Goal: Information Seeking & Learning: Learn about a topic

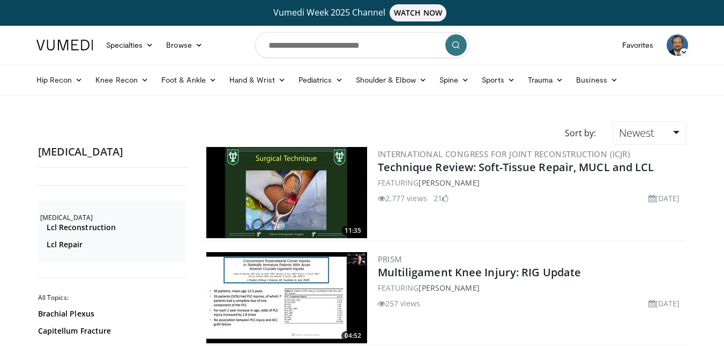
click at [682, 47] on img at bounding box center [677, 44] width 21 height 21
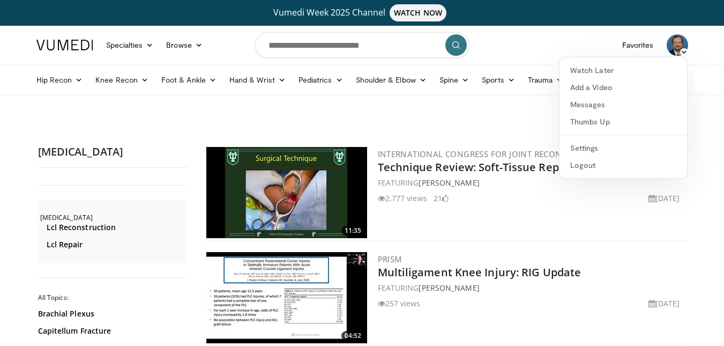
click at [517, 35] on nav "Specialties Adult & Family Medicine Allergy, Asthma, Immunology Anesthesiology …" at bounding box center [362, 45] width 665 height 39
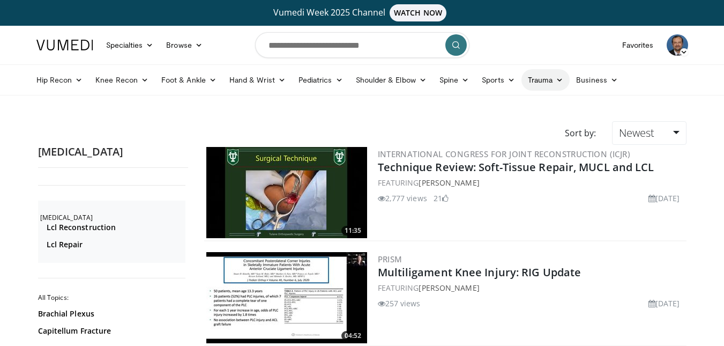
click at [545, 78] on link "Trauma" at bounding box center [545, 79] width 49 height 21
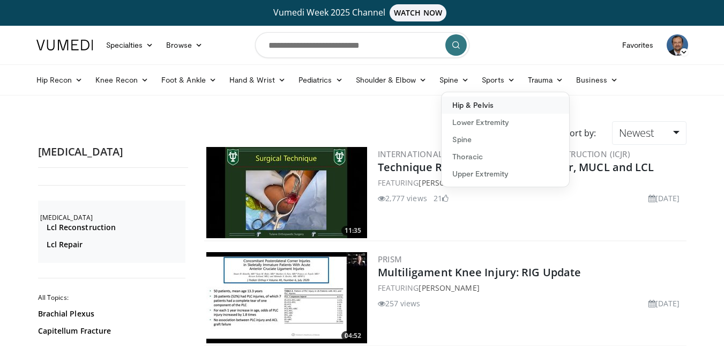
click at [508, 109] on link "Hip & Pelvis" at bounding box center [506, 104] width 128 height 17
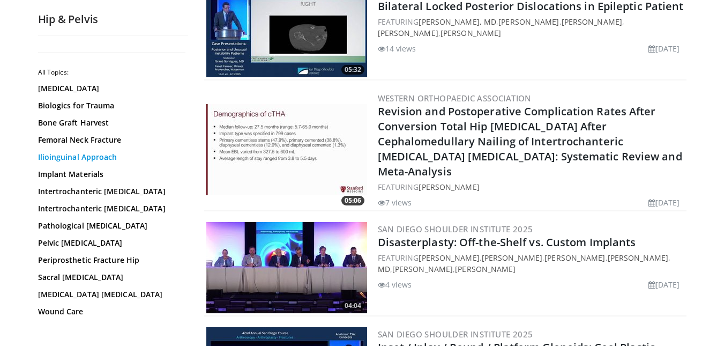
click at [88, 159] on link "Ilioinguinal Approach" at bounding box center [110, 157] width 145 height 11
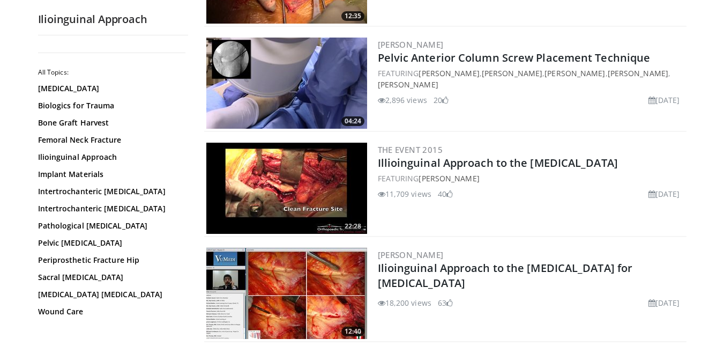
scroll to position [322, 0]
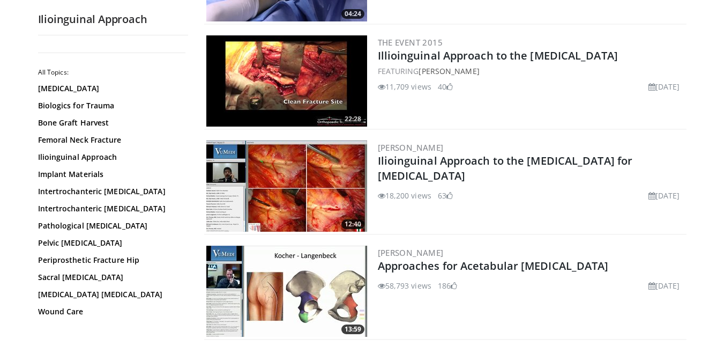
click at [340, 198] on img at bounding box center [286, 185] width 161 height 91
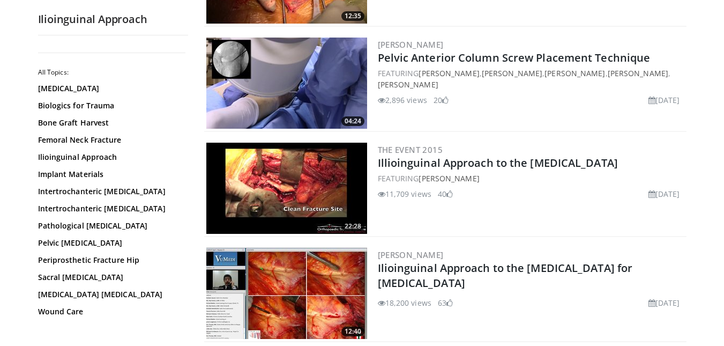
scroll to position [107, 0]
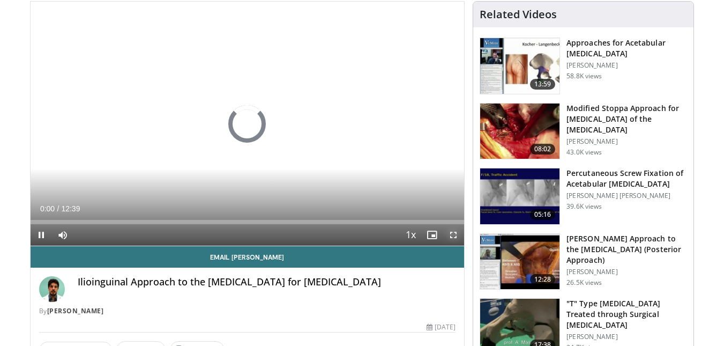
click at [451, 229] on span "Video Player" at bounding box center [453, 234] width 21 height 21
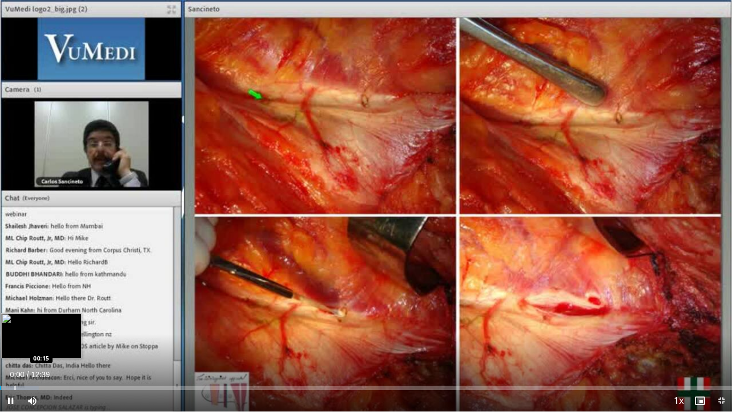
click at [16, 345] on div "Progress Bar" at bounding box center [14, 387] width 1 height 4
click at [45, 345] on div "Progress Bar" at bounding box center [44, 387] width 1 height 4
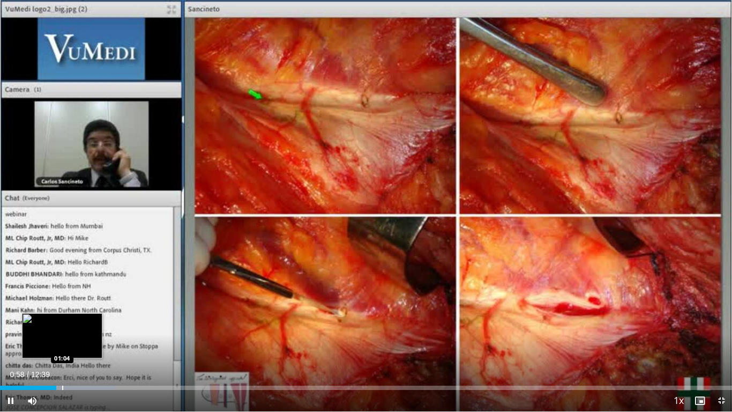
click at [62, 345] on div "Progress Bar" at bounding box center [62, 387] width 1 height 4
click at [71, 345] on div "Progress Bar" at bounding box center [71, 387] width 1 height 4
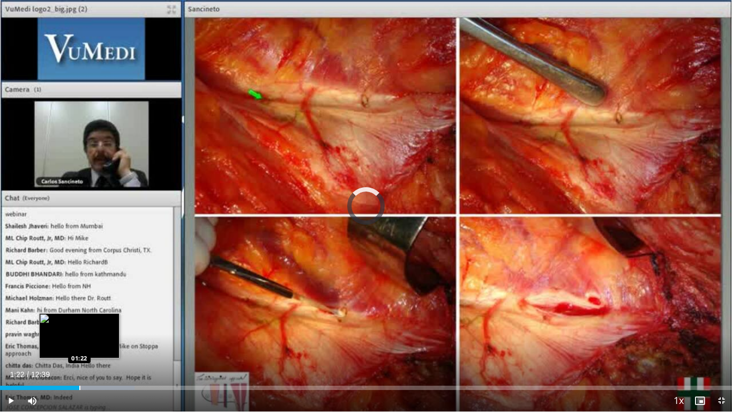
click at [80, 345] on div "Progress Bar" at bounding box center [79, 387] width 1 height 4
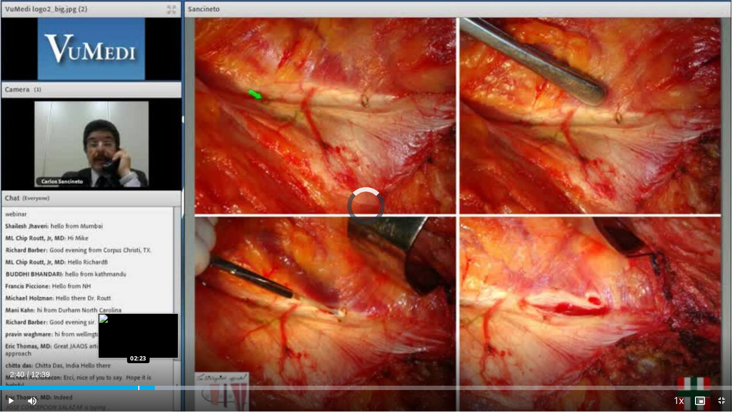
click at [138, 345] on div "Progress Bar" at bounding box center [138, 387] width 1 height 4
click at [121, 345] on div "Current Time 2:24 / Duration 12:39 Pause Skip Backward Skip Forward Mute 0% Loa…" at bounding box center [366, 400] width 732 height 21
click at [123, 345] on div "Progress Bar" at bounding box center [123, 387] width 1 height 4
click at [151, 345] on div "Loaded : 31.55% 02:58 02:37" at bounding box center [366, 384] width 732 height 10
click at [134, 345] on div "Loaded : 31.55% 02:18 02:18" at bounding box center [366, 384] width 732 height 10
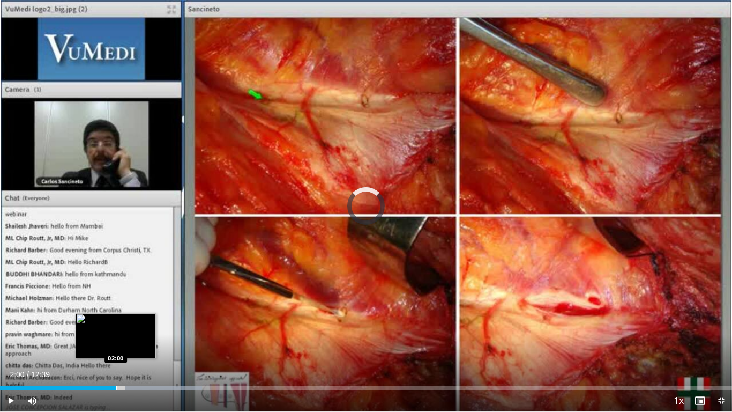
click at [116, 345] on div "Progress Bar" at bounding box center [116, 387] width 1 height 4
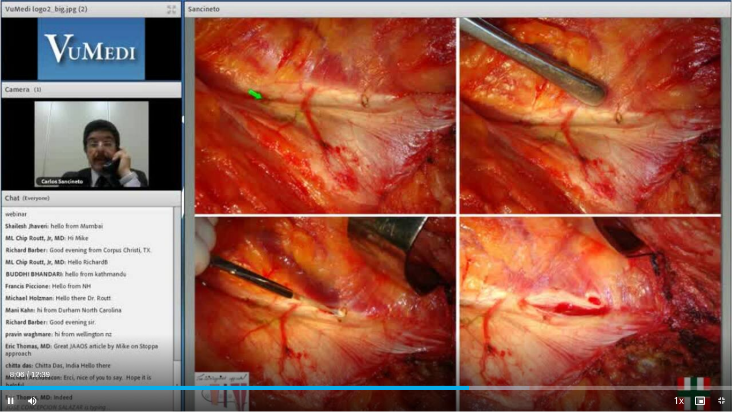
click at [6, 345] on span "Video Player" at bounding box center [10, 400] width 21 height 21
click at [720, 345] on span "Video Player" at bounding box center [721, 400] width 21 height 21
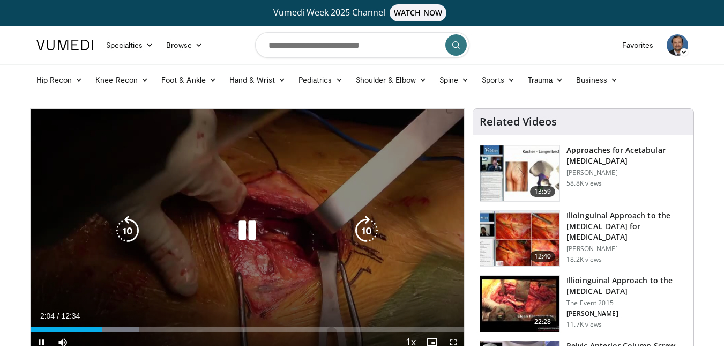
click at [163, 220] on div "Video Player" at bounding box center [247, 230] width 260 height 21
click at [256, 234] on icon "Video Player" at bounding box center [247, 230] width 30 height 30
click at [242, 236] on icon "Video Player" at bounding box center [247, 230] width 30 height 30
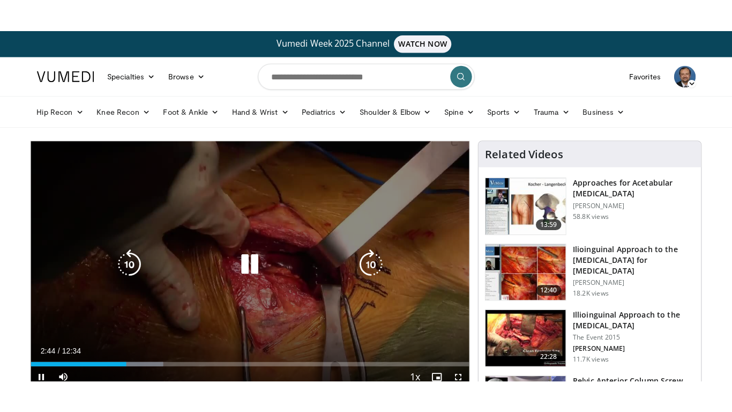
scroll to position [54, 0]
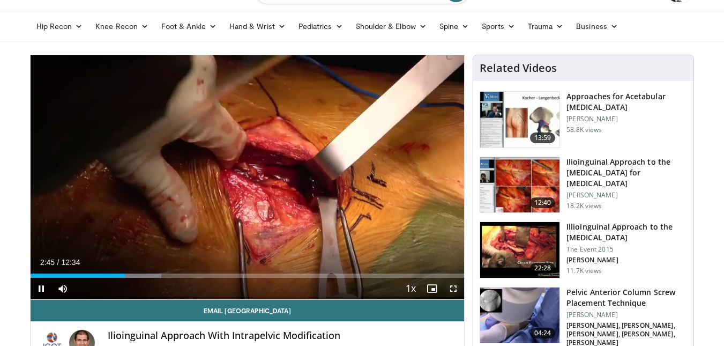
drag, startPoint x: 452, startPoint y: 284, endPoint x: 454, endPoint y: 348, distance: 64.9
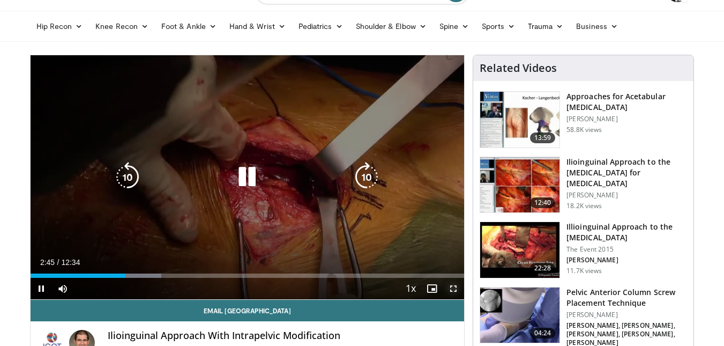
click at [452, 284] on span "Video Player" at bounding box center [453, 288] width 21 height 21
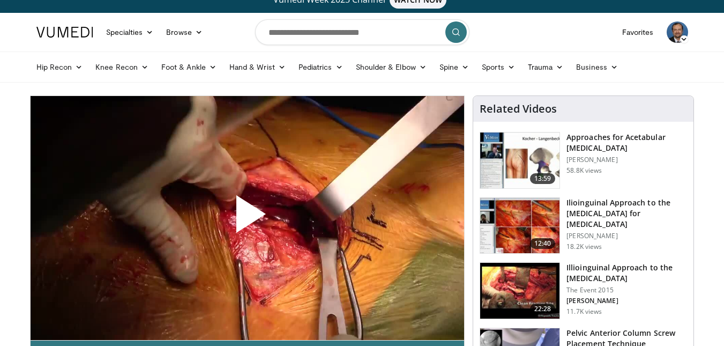
scroll to position [54, 0]
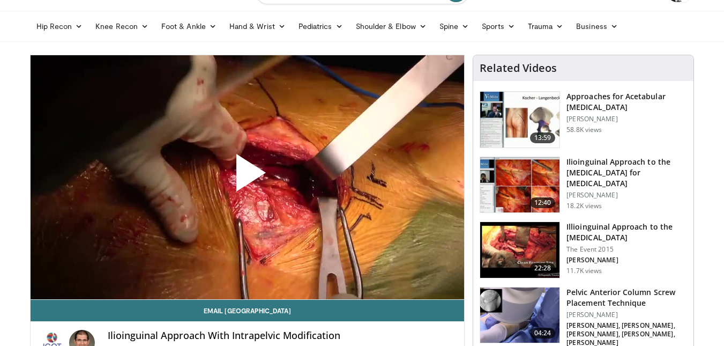
click at [247, 177] on span "Video Player" at bounding box center [247, 177] width 0 height 0
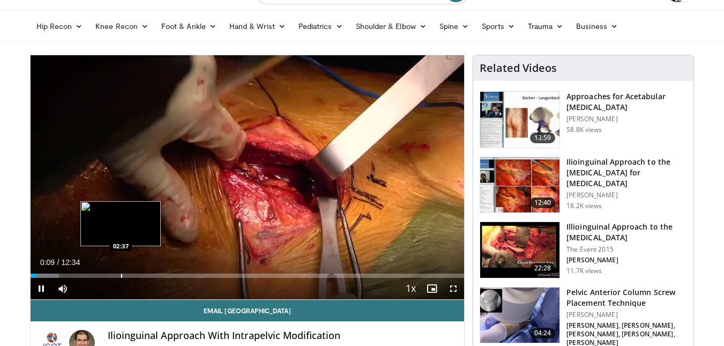
click at [121, 274] on div "Progress Bar" at bounding box center [121, 275] width 1 height 4
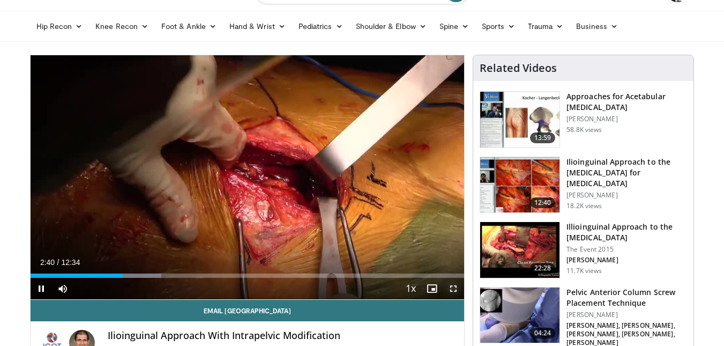
click at [456, 285] on span "Video Player" at bounding box center [453, 288] width 21 height 21
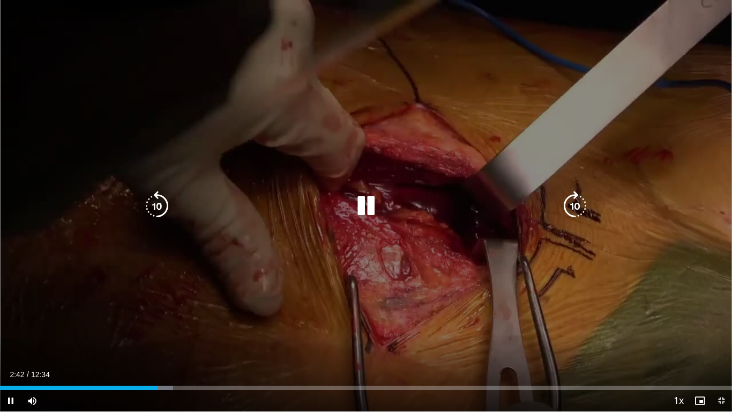
click at [379, 218] on icon "Video Player" at bounding box center [366, 206] width 30 height 30
click at [359, 203] on icon "Video Player" at bounding box center [366, 206] width 30 height 30
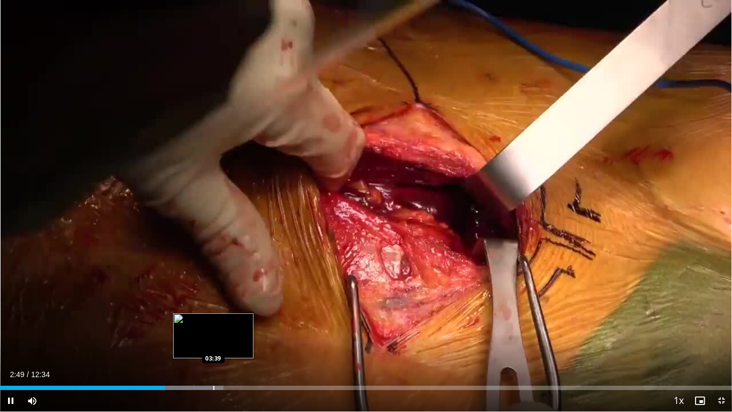
click at [214, 345] on div "Progress Bar" at bounding box center [213, 387] width 1 height 4
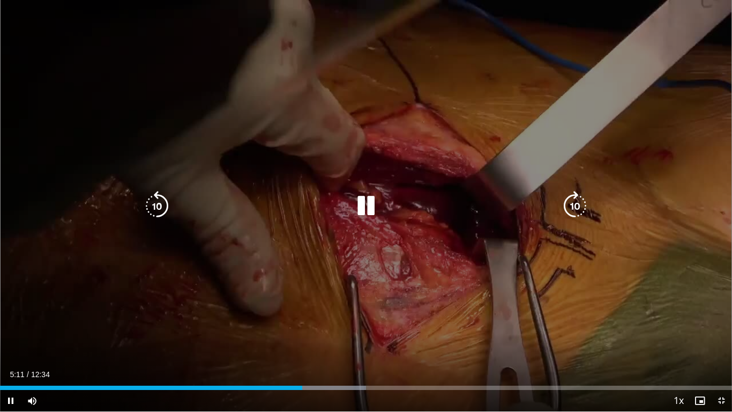
click at [413, 205] on div "Video Player" at bounding box center [365, 205] width 439 height 21
click at [362, 205] on icon "Video Player" at bounding box center [366, 206] width 30 height 30
click at [369, 202] on icon "Video Player" at bounding box center [366, 206] width 30 height 30
click at [334, 221] on div "10 seconds Tap to unmute" at bounding box center [366, 205] width 732 height 411
click at [433, 269] on div "10 seconds Tap to unmute" at bounding box center [366, 205] width 732 height 411
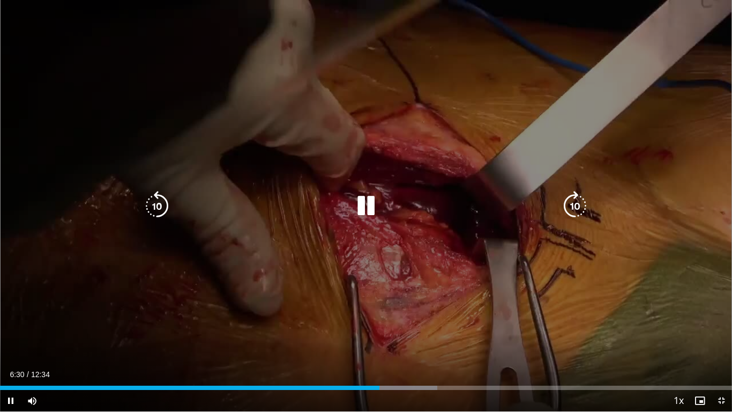
click at [667, 327] on div "10 seconds Tap to unmute" at bounding box center [366, 205] width 732 height 411
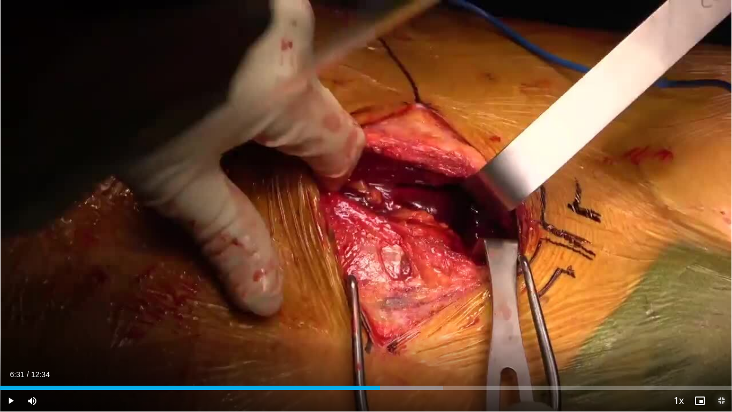
click at [724, 345] on span "Video Player" at bounding box center [721, 400] width 21 height 21
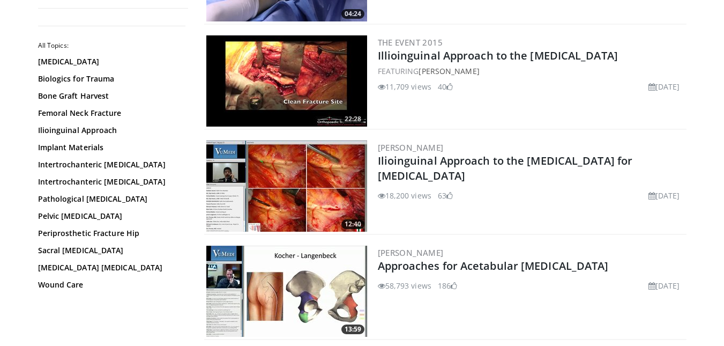
scroll to position [375, 0]
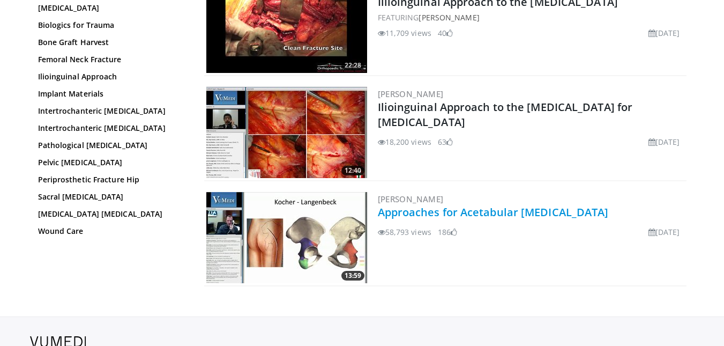
click at [480, 208] on link "Approaches for Acetabular [MEDICAL_DATA]" at bounding box center [493, 212] width 231 height 14
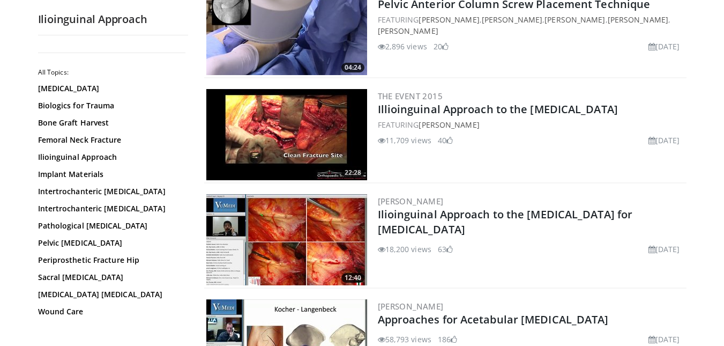
scroll to position [322, 0]
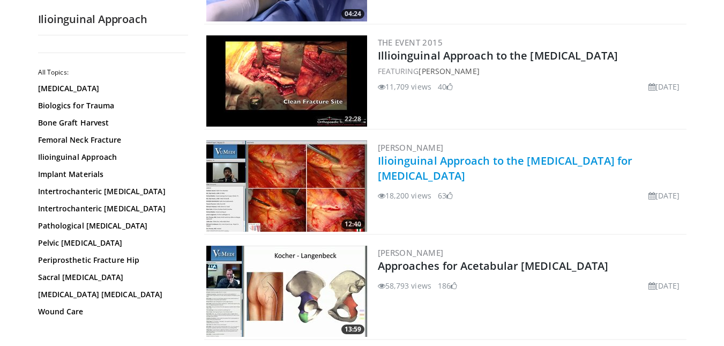
click at [449, 160] on link "Ilioinguinal Approach to the [MEDICAL_DATA] for [MEDICAL_DATA]" at bounding box center [505, 167] width 255 height 29
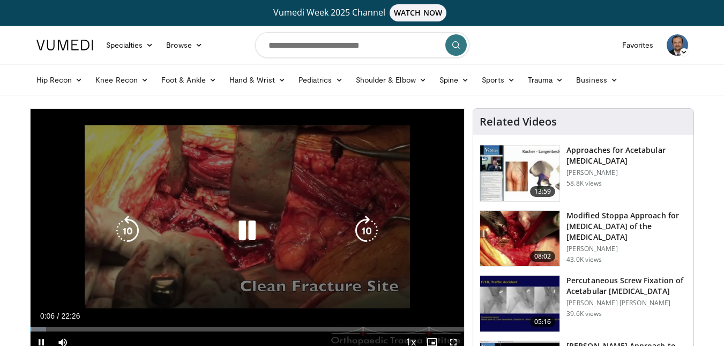
scroll to position [54, 0]
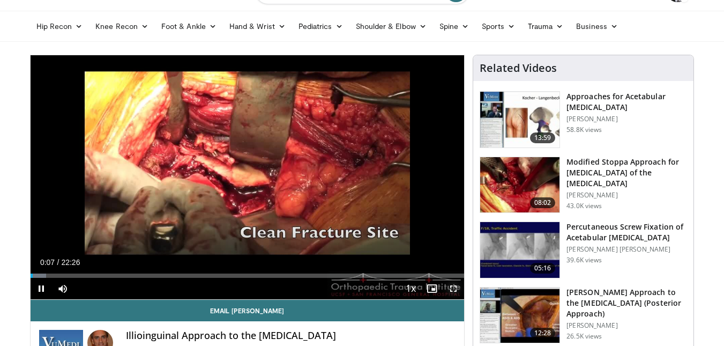
click at [449, 290] on span "Video Player" at bounding box center [453, 288] width 21 height 21
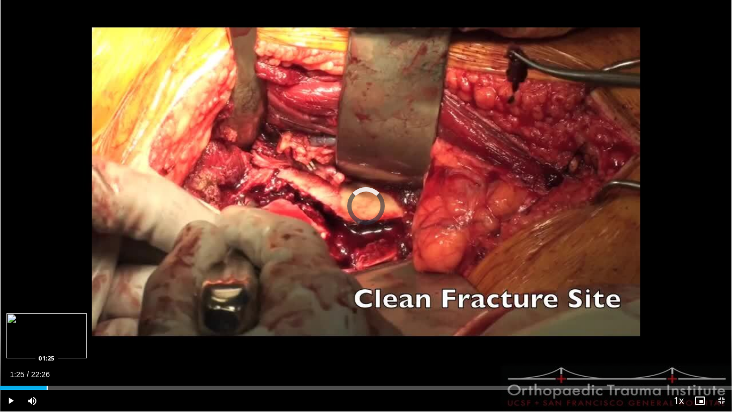
click at [47, 345] on div "Progress Bar" at bounding box center [47, 387] width 1 height 4
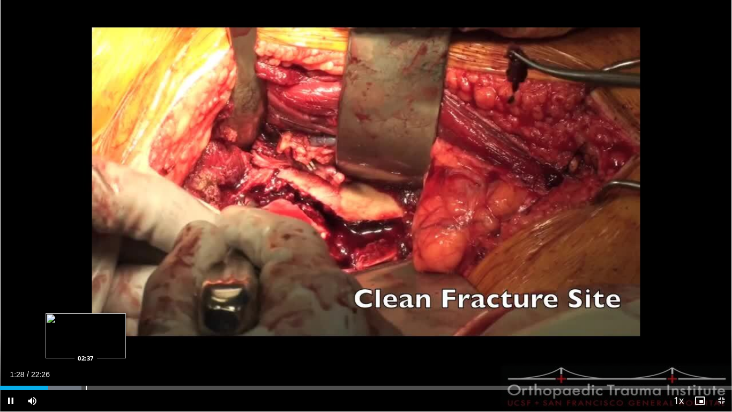
click at [86, 345] on div "Loaded : 11.11% 01:29 02:37" at bounding box center [366, 384] width 732 height 10
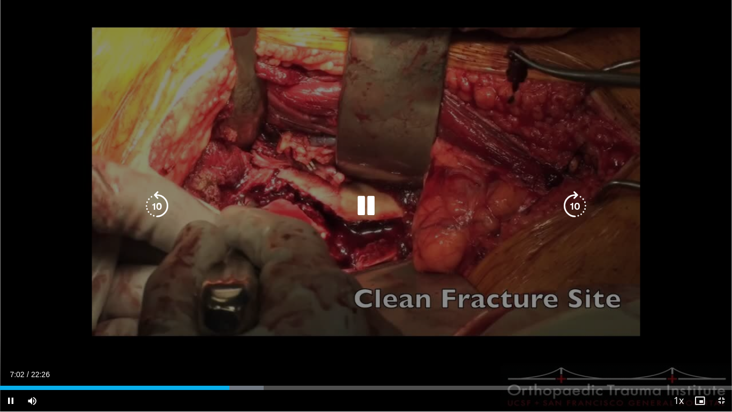
drag, startPoint x: 647, startPoint y: 221, endPoint x: 642, endPoint y: 220, distance: 6.0
click at [644, 220] on div "10 seconds Tap to unmute" at bounding box center [366, 205] width 732 height 411
click at [362, 207] on icon "Video Player" at bounding box center [366, 206] width 30 height 30
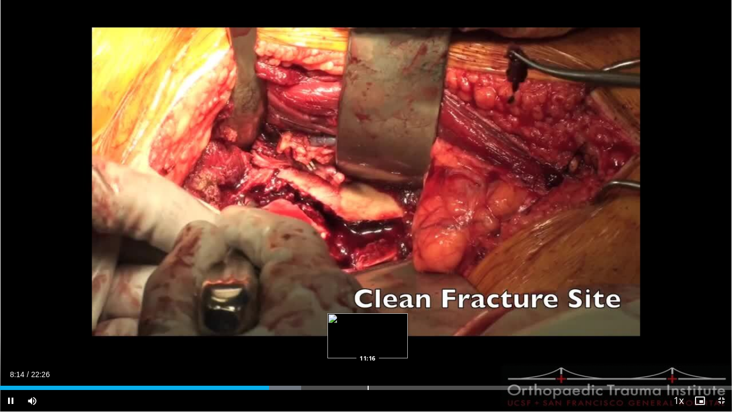
click at [368, 345] on div "Progress Bar" at bounding box center [368, 387] width 1 height 4
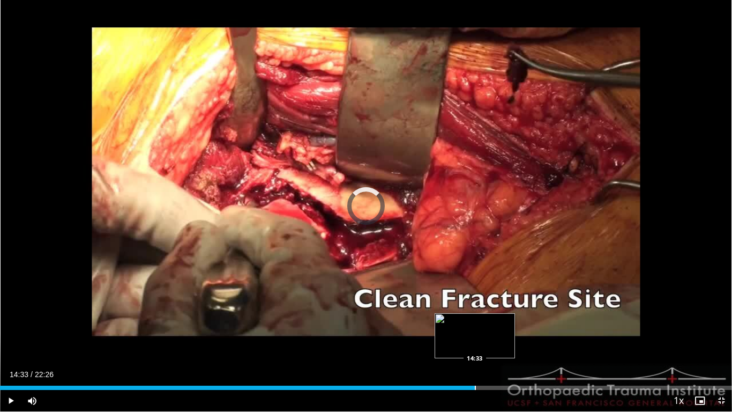
click at [475, 345] on div "Loaded : 54.85% 14:33 14:33" at bounding box center [366, 384] width 732 height 10
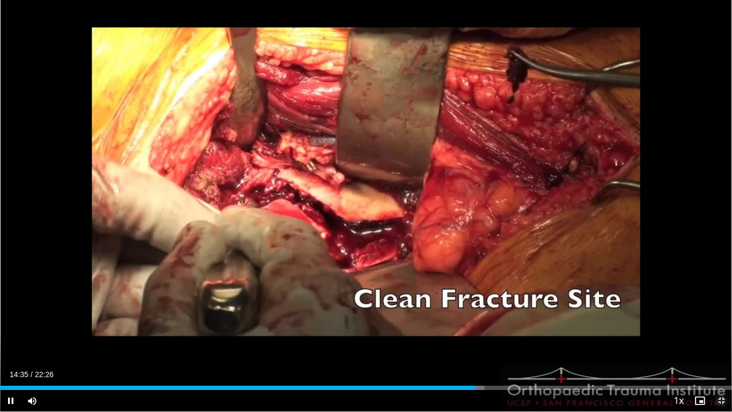
click at [724, 345] on span "Video Player" at bounding box center [721, 400] width 21 height 21
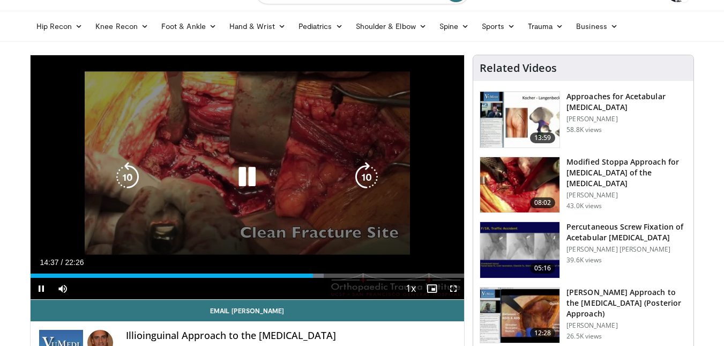
click at [255, 180] on icon "Video Player" at bounding box center [247, 177] width 30 height 30
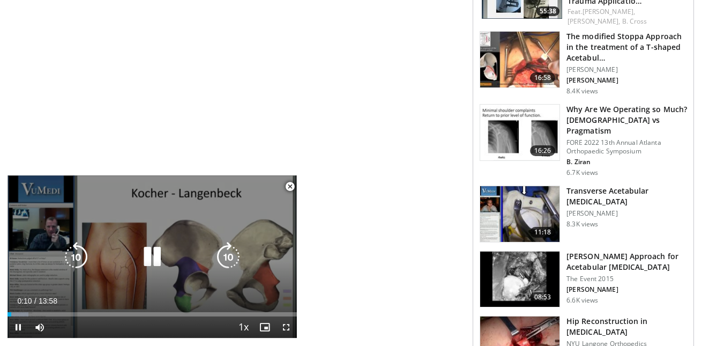
scroll to position [960, 0]
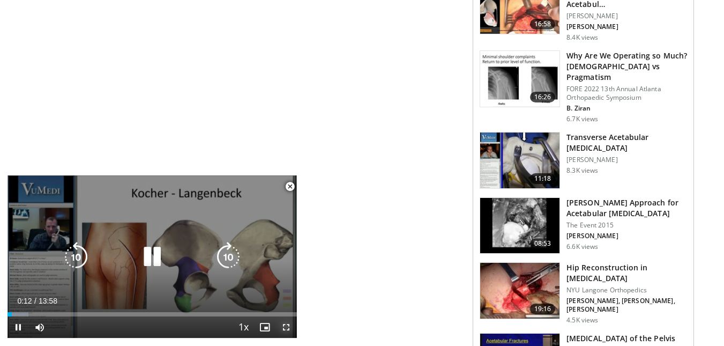
click at [289, 326] on span "Video Player" at bounding box center [285, 326] width 21 height 21
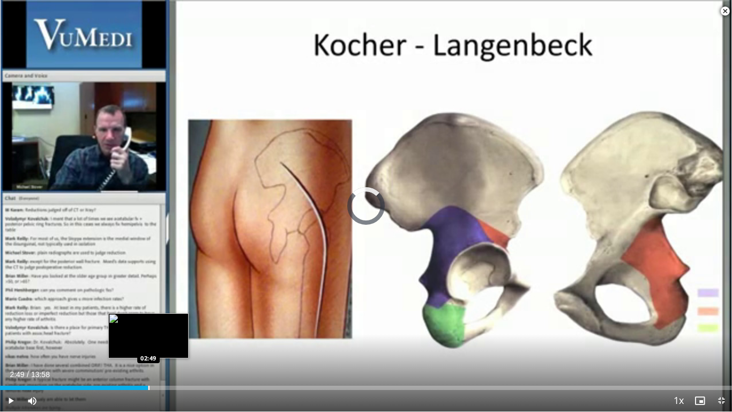
click at [148, 345] on div "Loaded : 7.14% 02:49 02:49" at bounding box center [366, 384] width 732 height 10
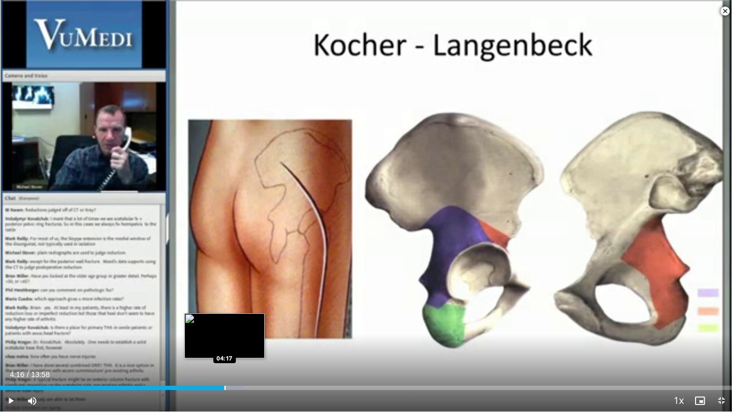
click at [224, 345] on div "Loaded : 33.35% 04:16 04:17" at bounding box center [366, 384] width 732 height 10
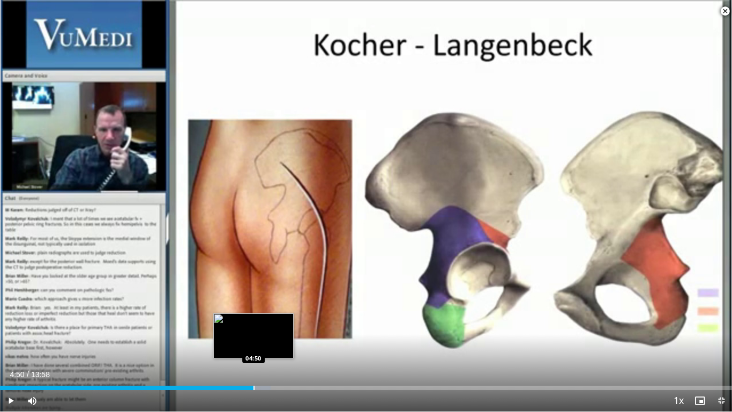
click at [254, 345] on div "Progress Bar" at bounding box center [254, 387] width 1 height 4
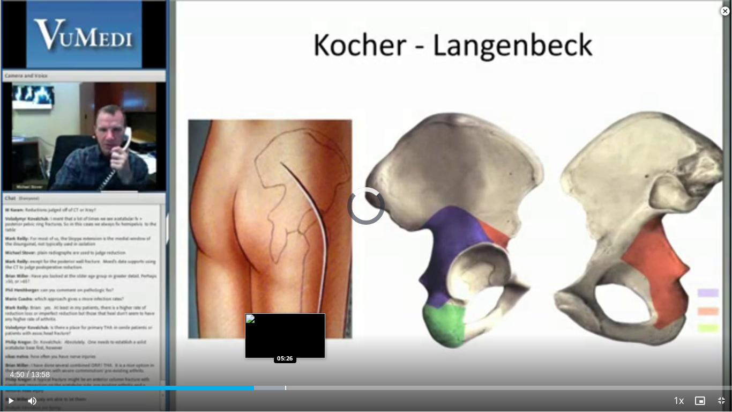
click at [285, 345] on div "Progress Bar" at bounding box center [285, 387] width 1 height 4
click at [301, 345] on div "Progress Bar" at bounding box center [301, 387] width 1 height 4
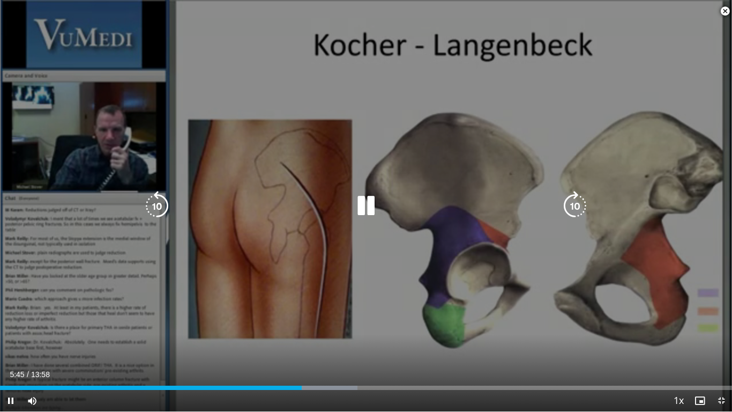
click at [331, 345] on div "Loaded : 48.84% 05:45 06:14" at bounding box center [366, 384] width 732 height 10
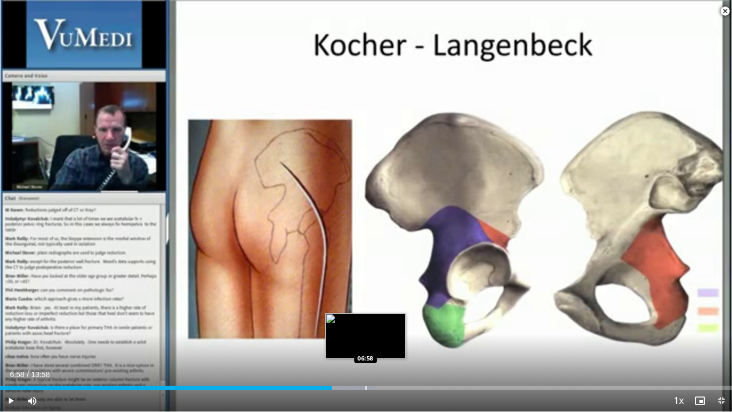
click at [366, 345] on div "Progress Bar" at bounding box center [366, 387] width 1 height 4
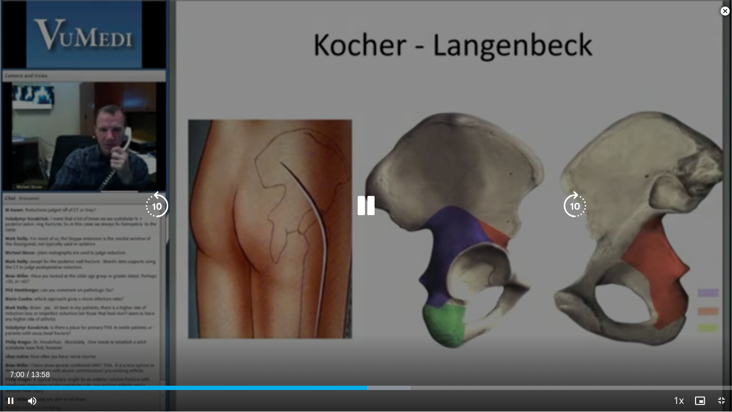
click at [401, 345] on div "Loaded : 56.09% 07:00 07:38" at bounding box center [366, 384] width 732 height 10
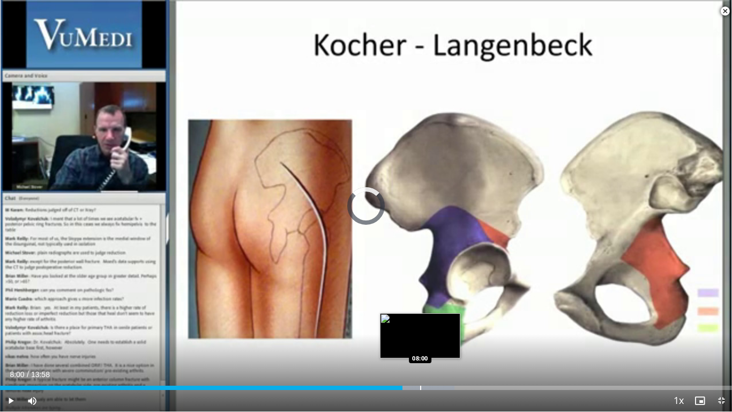
click at [420, 345] on div "Loaded : 62.05% 08:00 08:00" at bounding box center [366, 384] width 732 height 10
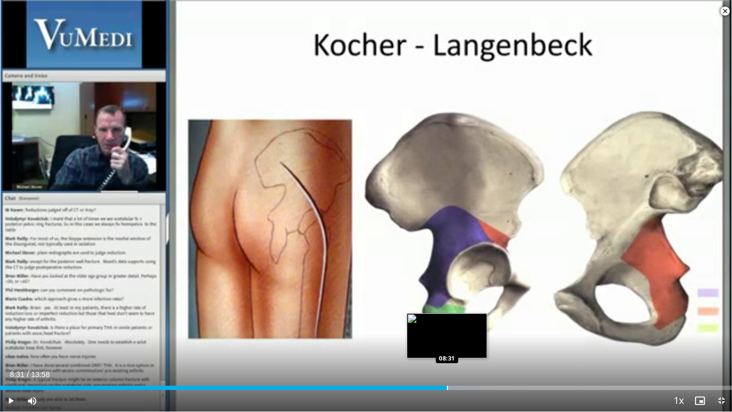
click at [447, 345] on div "Progress Bar" at bounding box center [447, 387] width 1 height 4
click at [463, 345] on div "Progress Bar" at bounding box center [462, 387] width 1 height 4
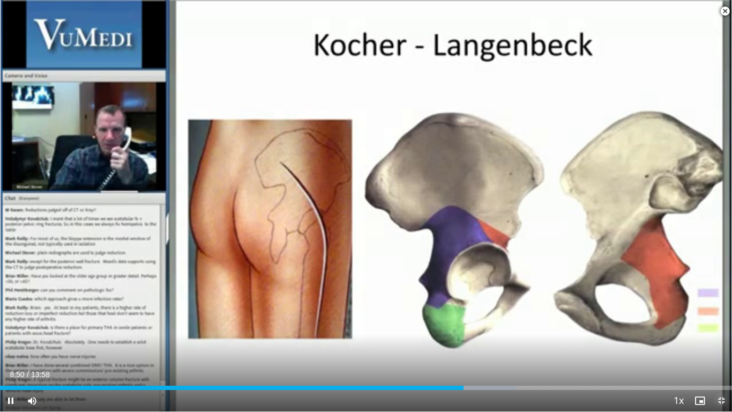
click at [720, 345] on span "Video Player" at bounding box center [721, 400] width 21 height 21
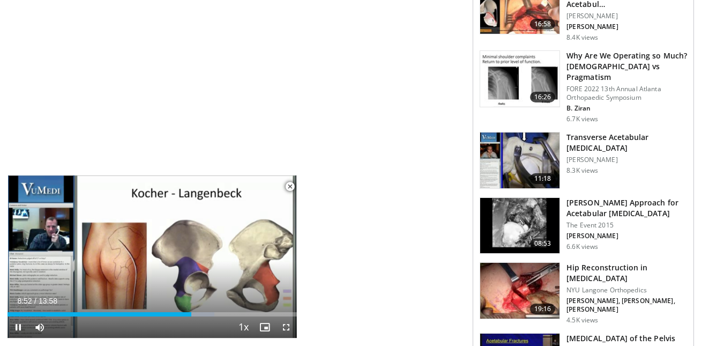
click at [288, 185] on span "Video Player" at bounding box center [289, 186] width 21 height 21
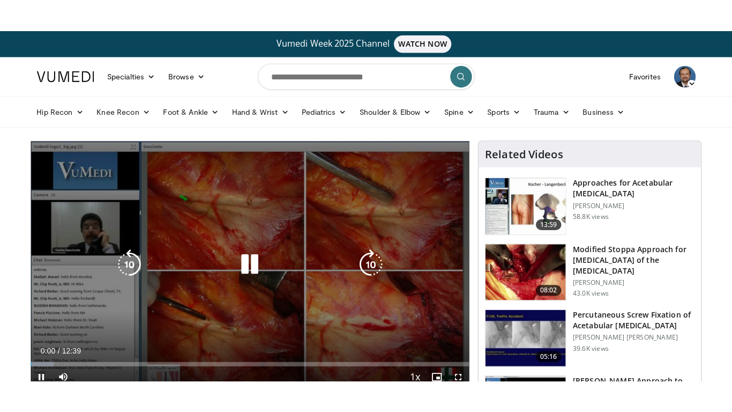
scroll to position [107, 0]
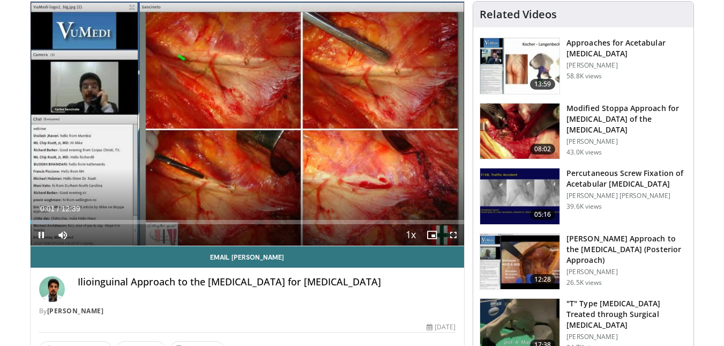
click at [454, 234] on span "Video Player" at bounding box center [453, 234] width 21 height 21
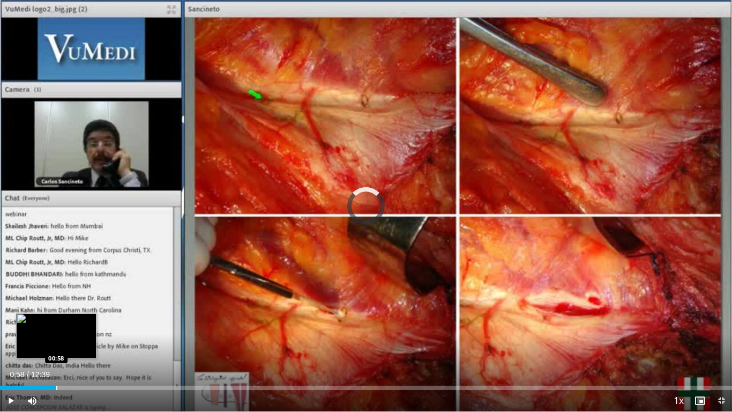
click at [56, 345] on div "Progress Bar" at bounding box center [56, 387] width 1 height 4
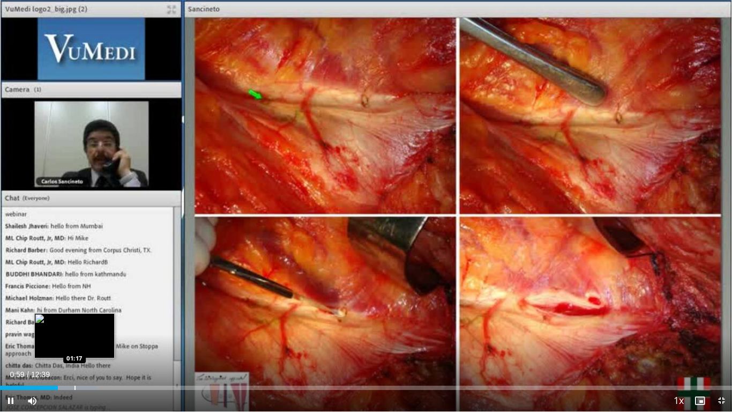
click at [74, 345] on div "Progress Bar" at bounding box center [74, 387] width 1 height 4
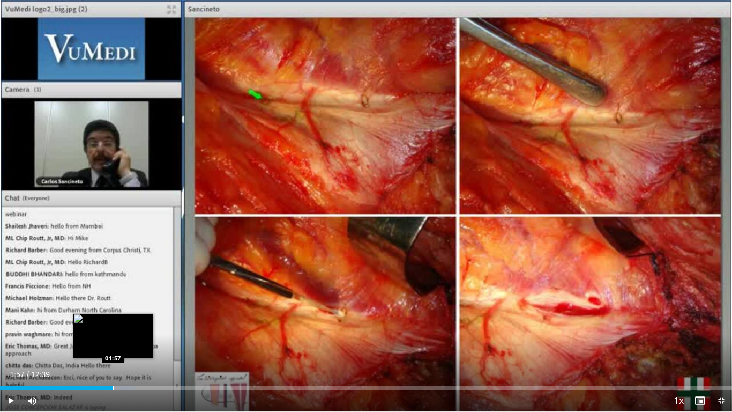
click at [113, 345] on div "Loaded : 18.40% 01:57 01:57" at bounding box center [366, 387] width 732 height 4
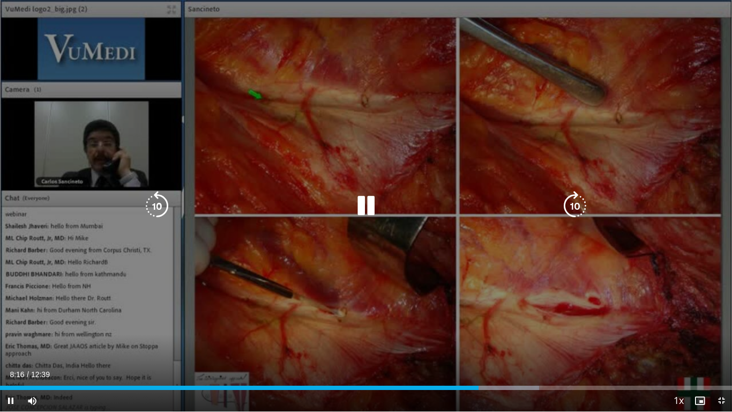
click at [677, 110] on div "10 seconds Tap to unmute" at bounding box center [366, 205] width 732 height 411
